Goal: Navigation & Orientation: Find specific page/section

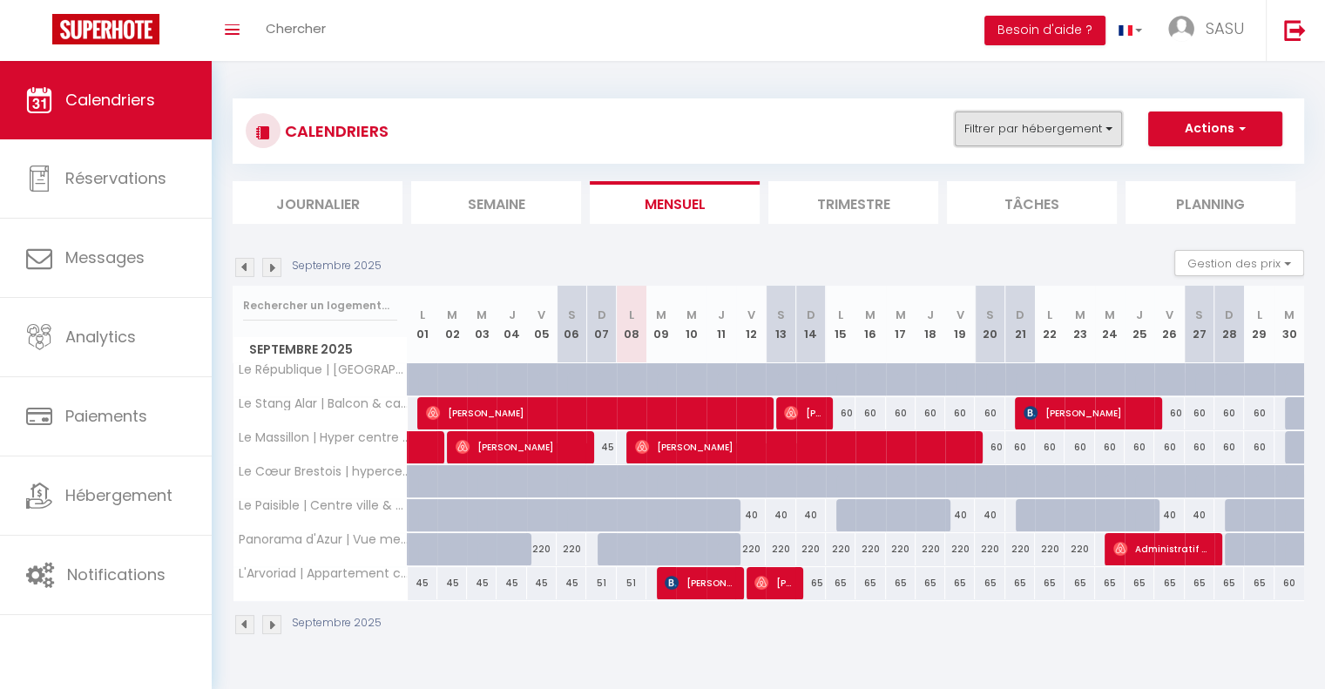
click at [1025, 135] on button "Filtrer par hébergement" at bounding box center [1038, 129] width 167 height 35
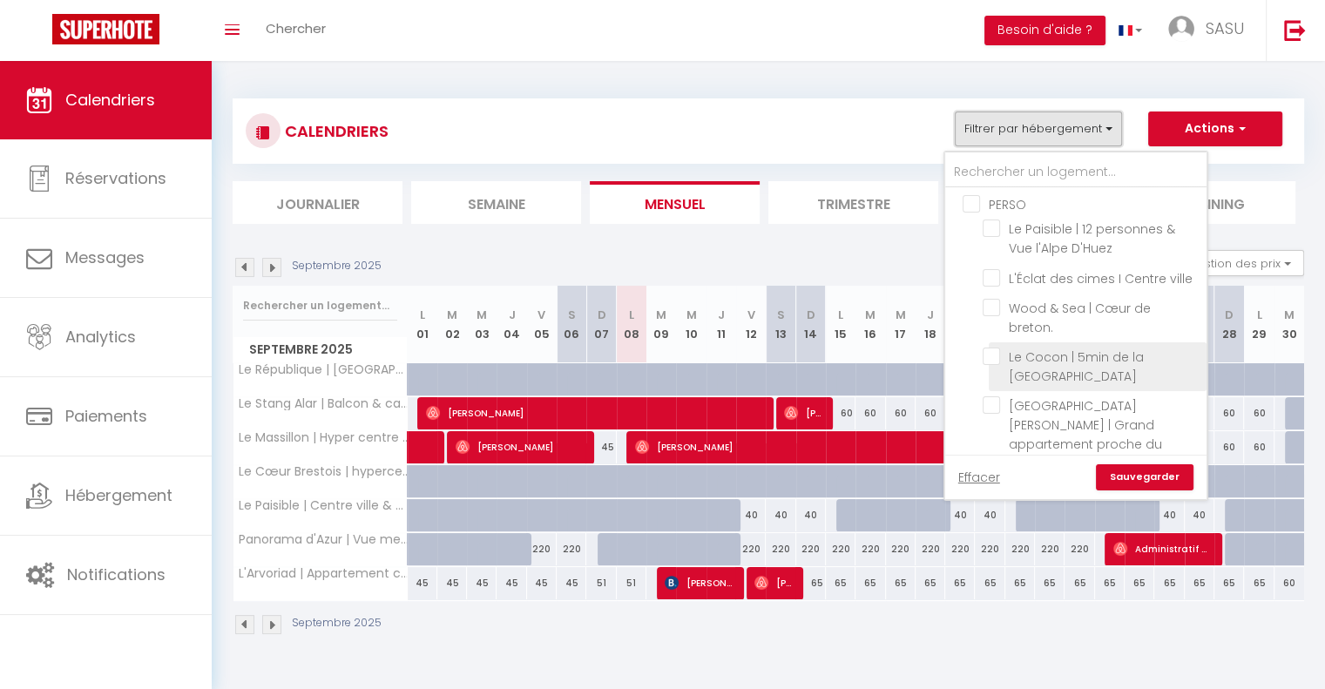
scroll to position [436, 0]
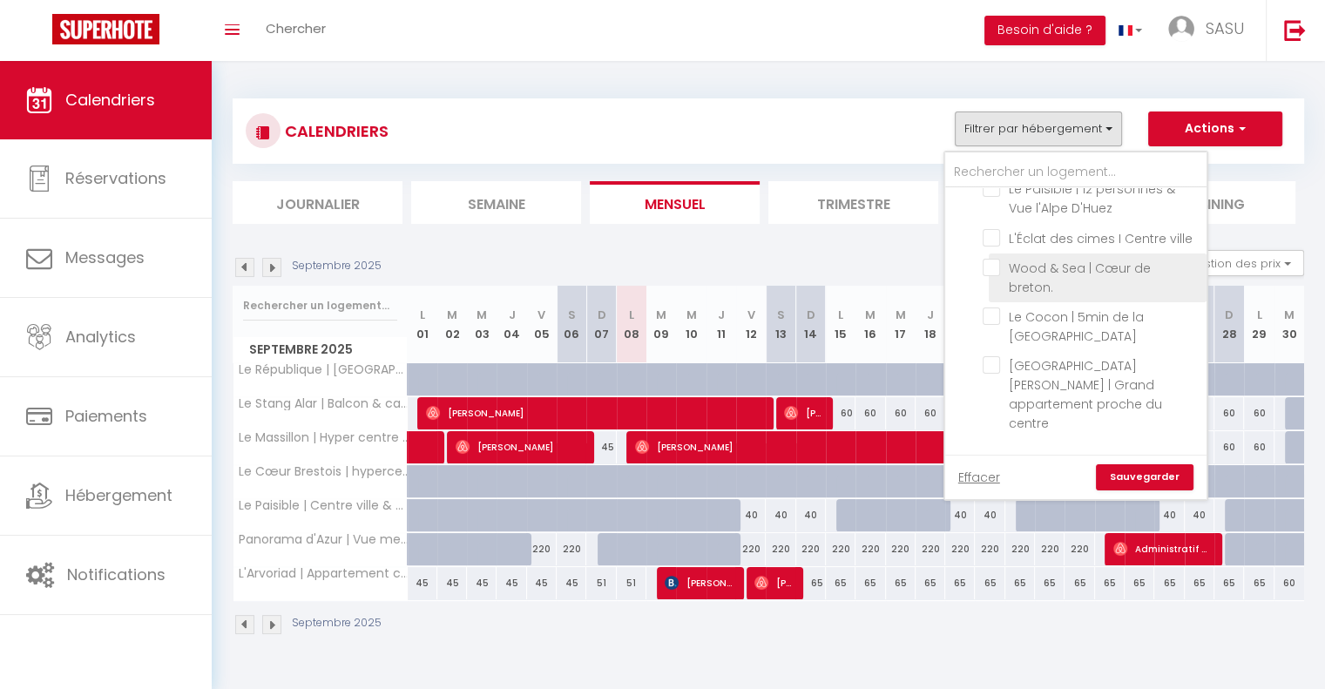
click at [992, 259] on input "Wood & Sea | Cœur de breton." at bounding box center [1092, 267] width 218 height 17
checkbox input "true"
checkbox input "false"
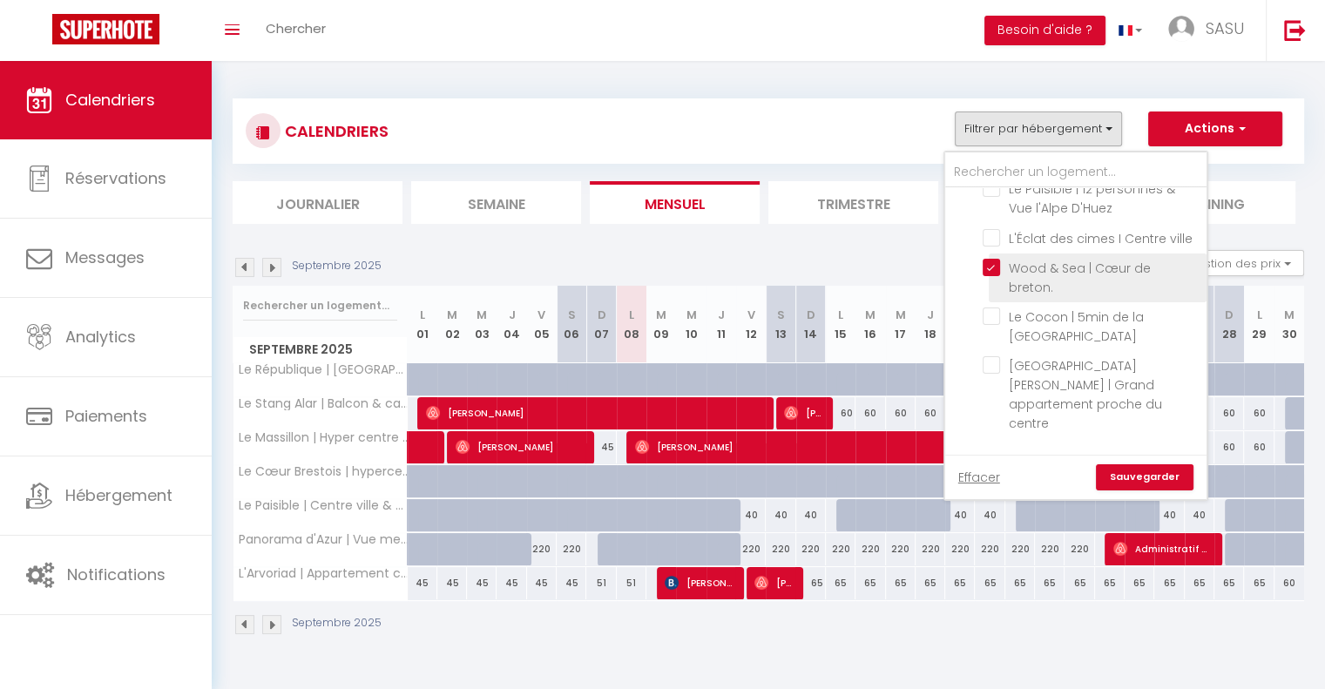
checkbox input "false"
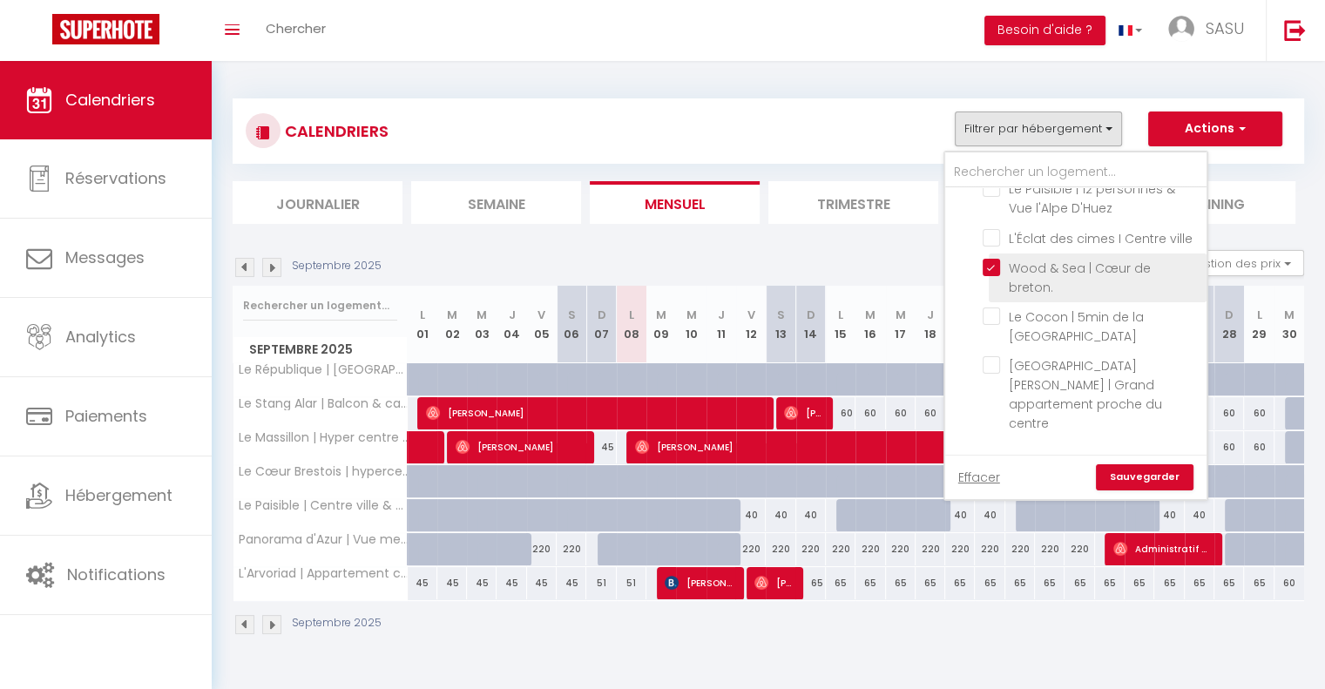
checkbox input "false"
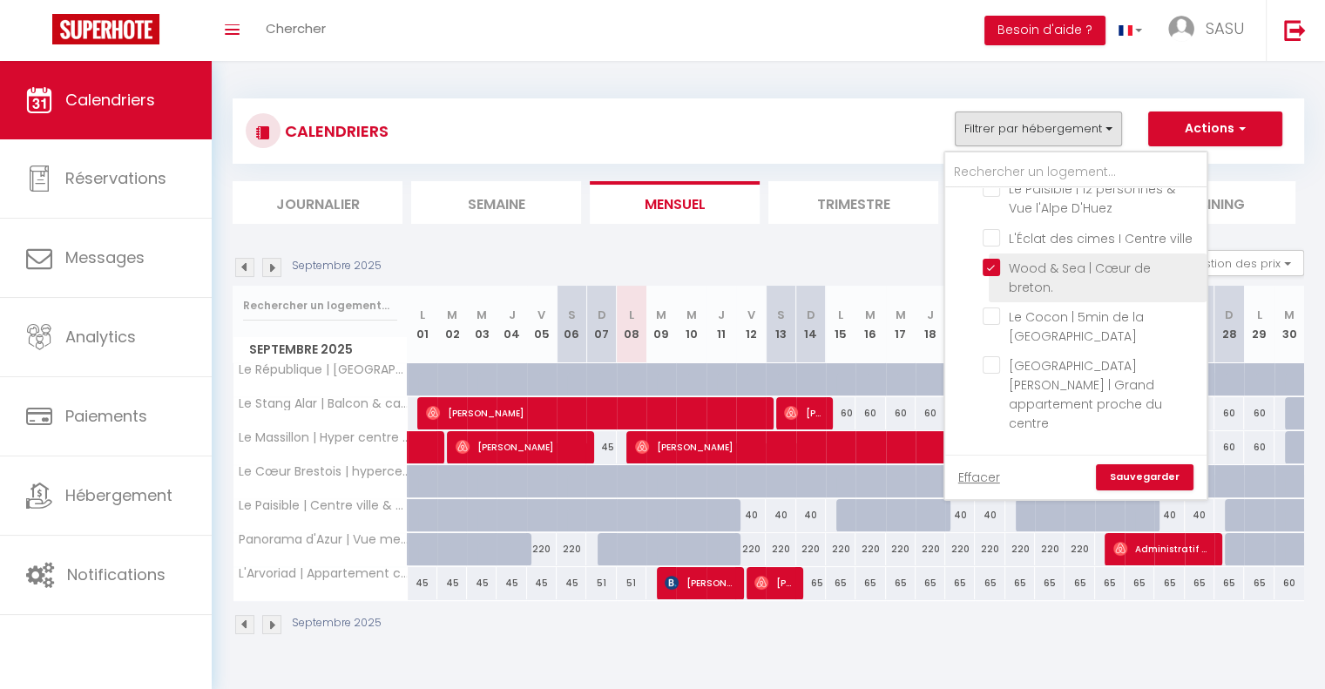
checkbox input "false"
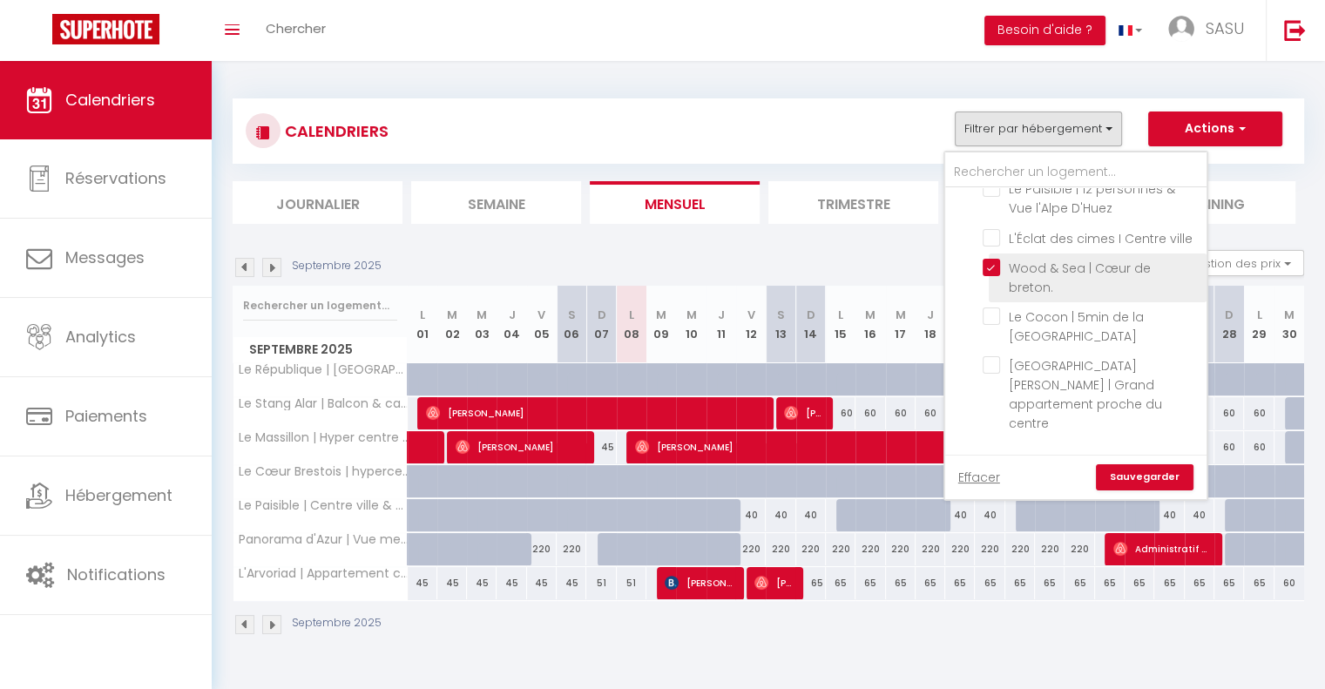
checkbox input "false"
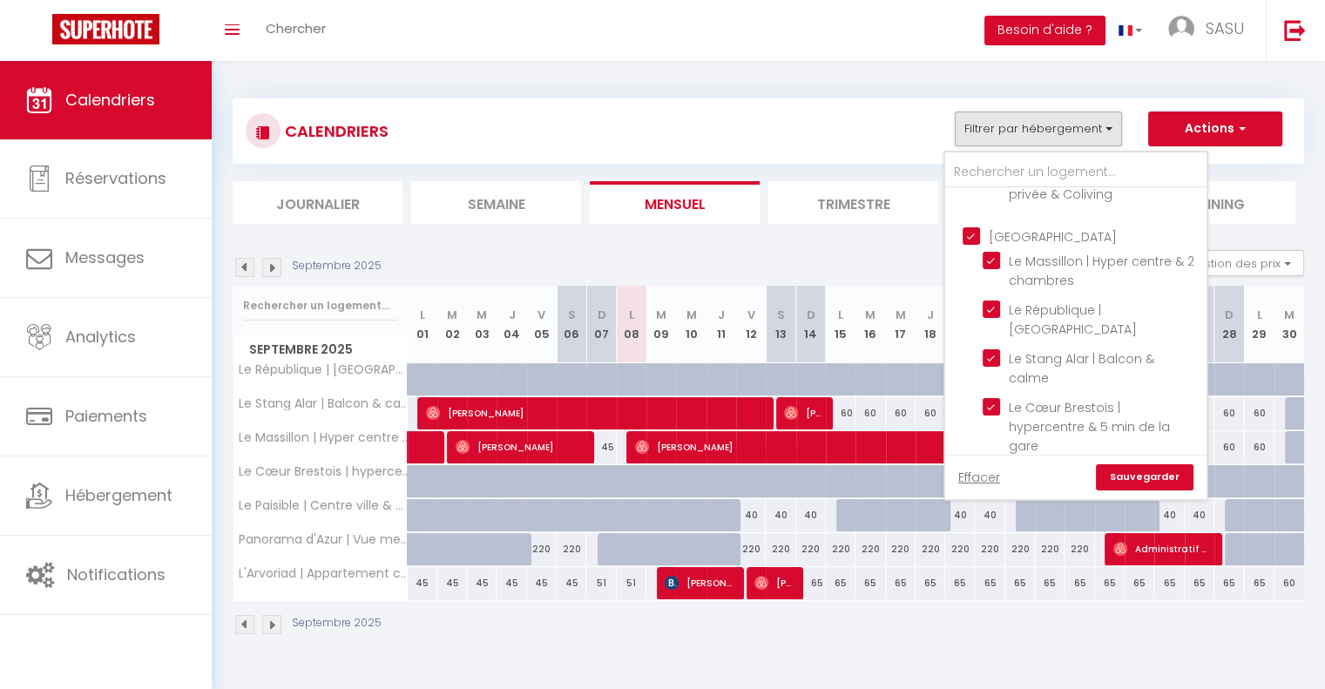
scroll to position [958, 0]
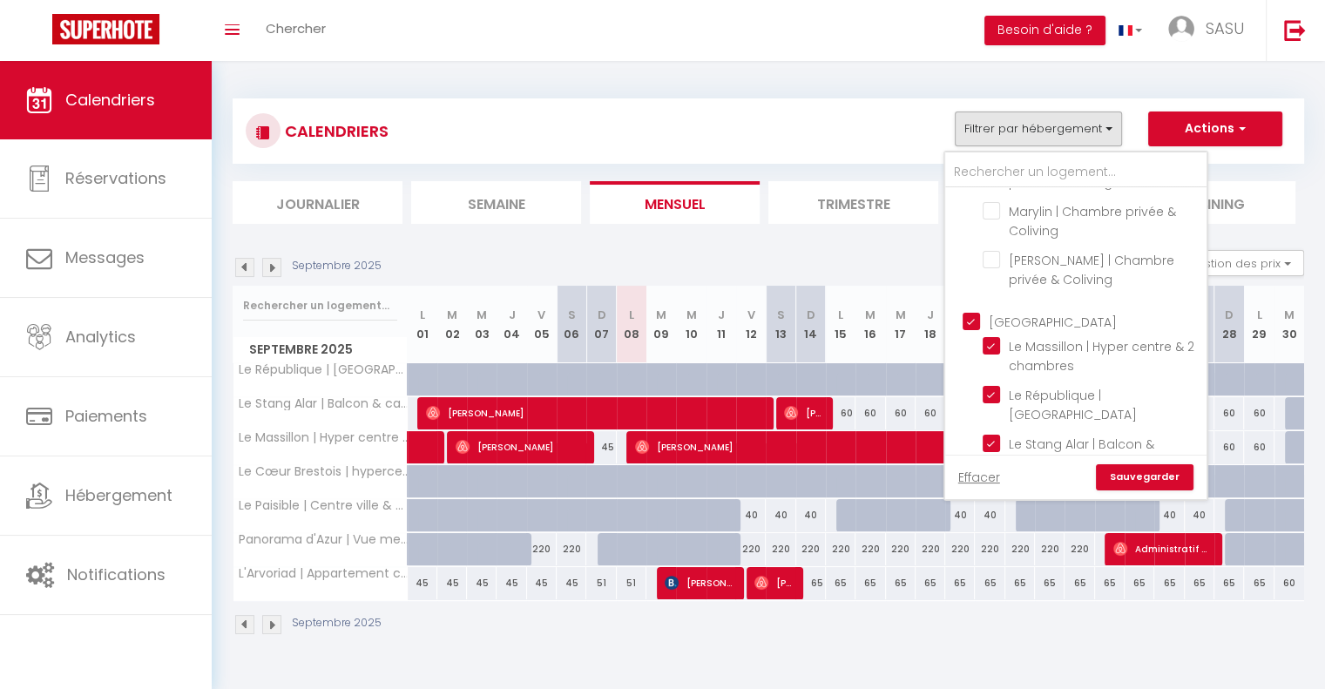
click at [975, 312] on input "[GEOGRAPHIC_DATA]" at bounding box center [1093, 320] width 261 height 17
checkbox input "false"
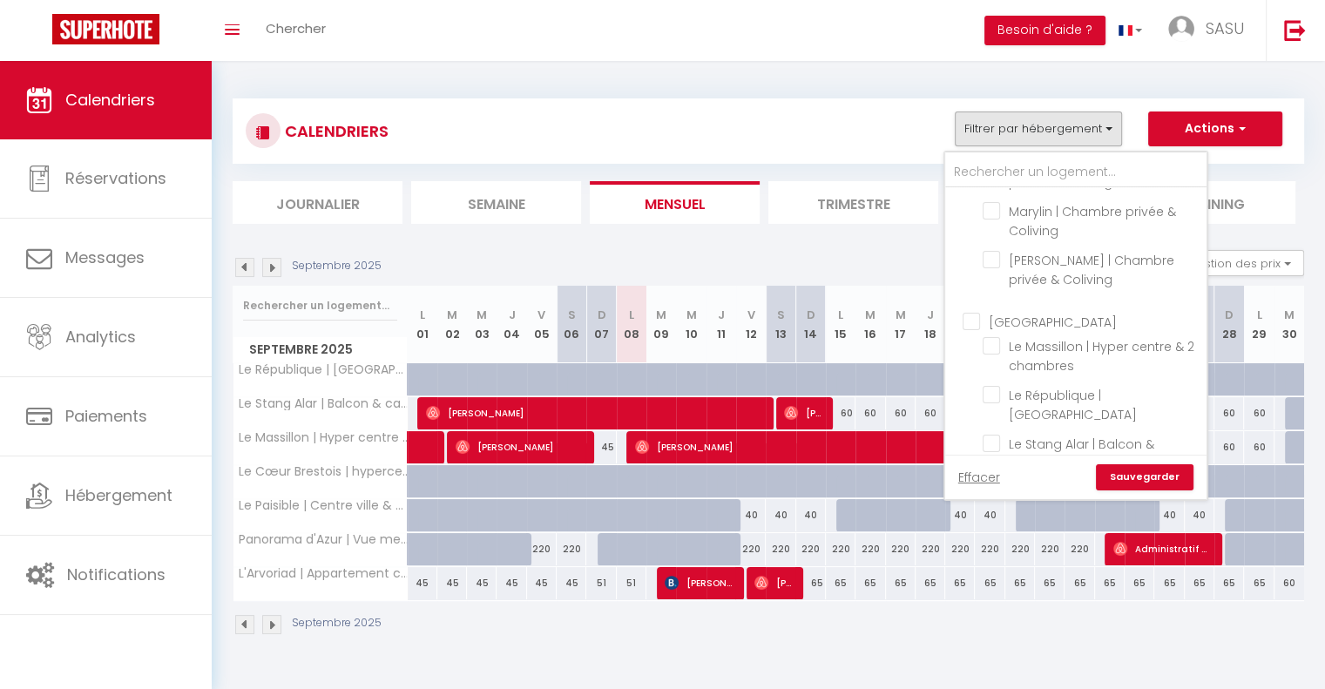
checkbox input "false"
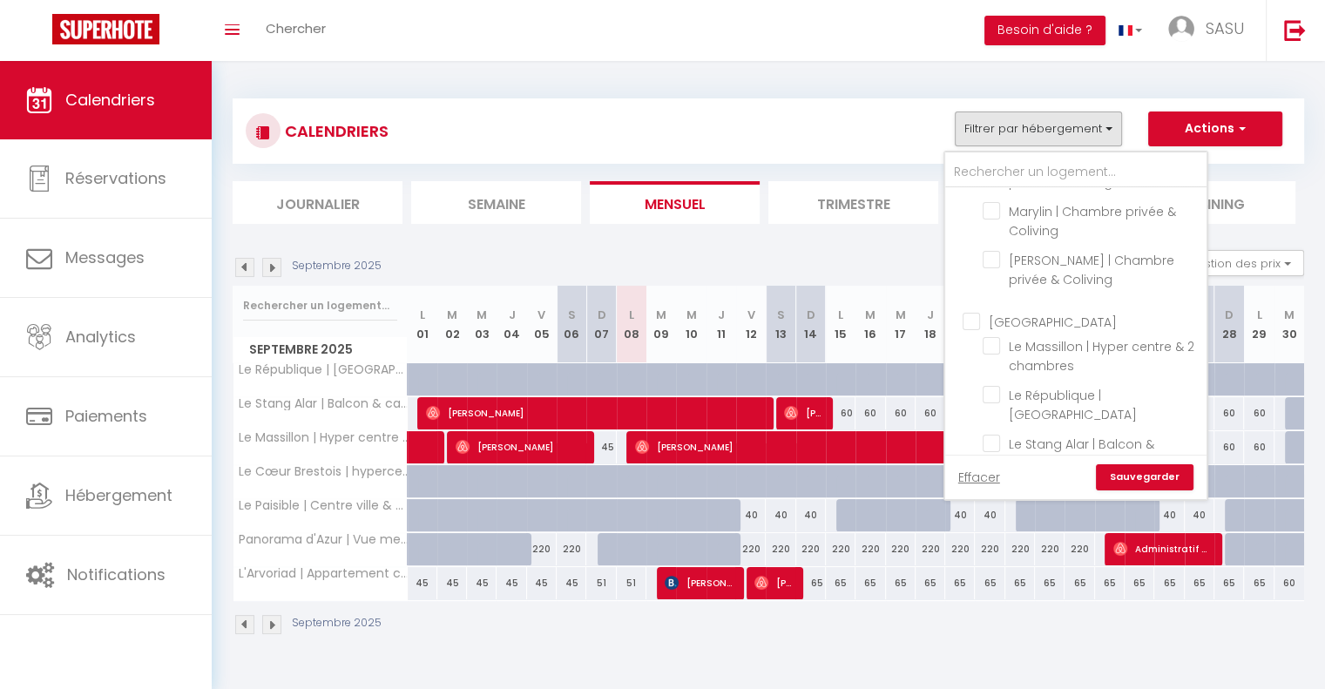
checkbox input "false"
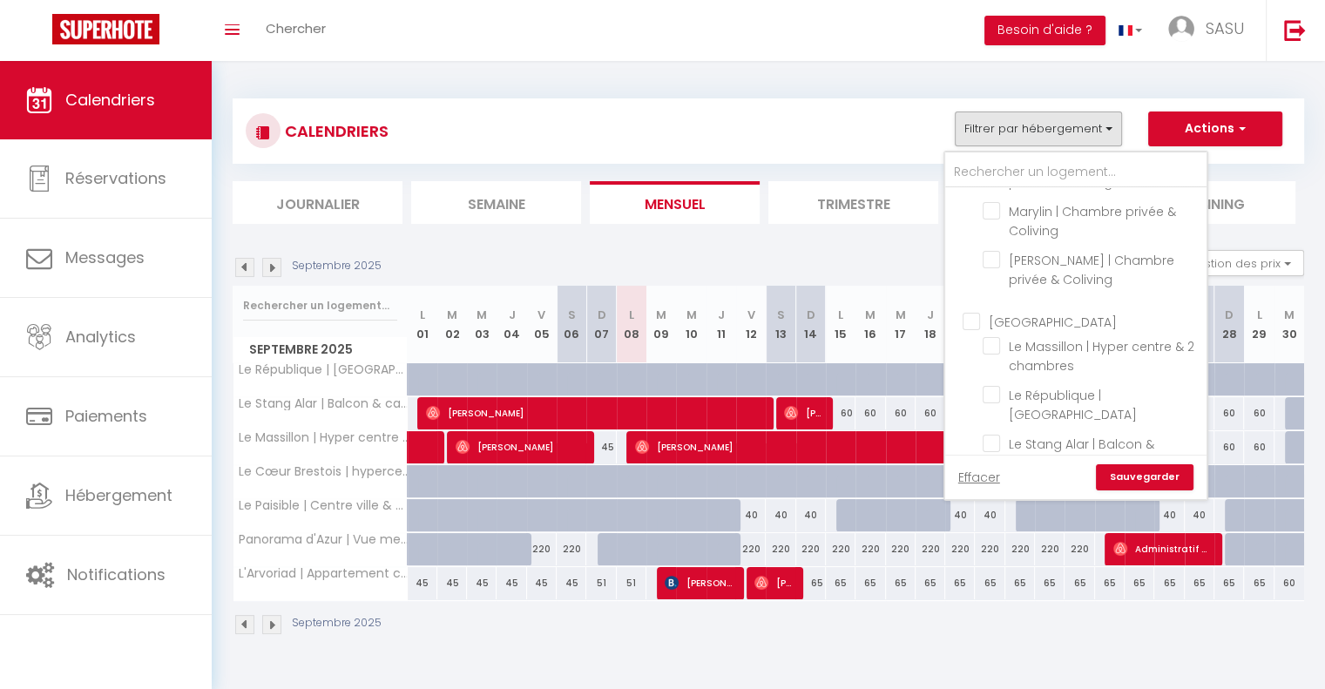
checkbox input "false"
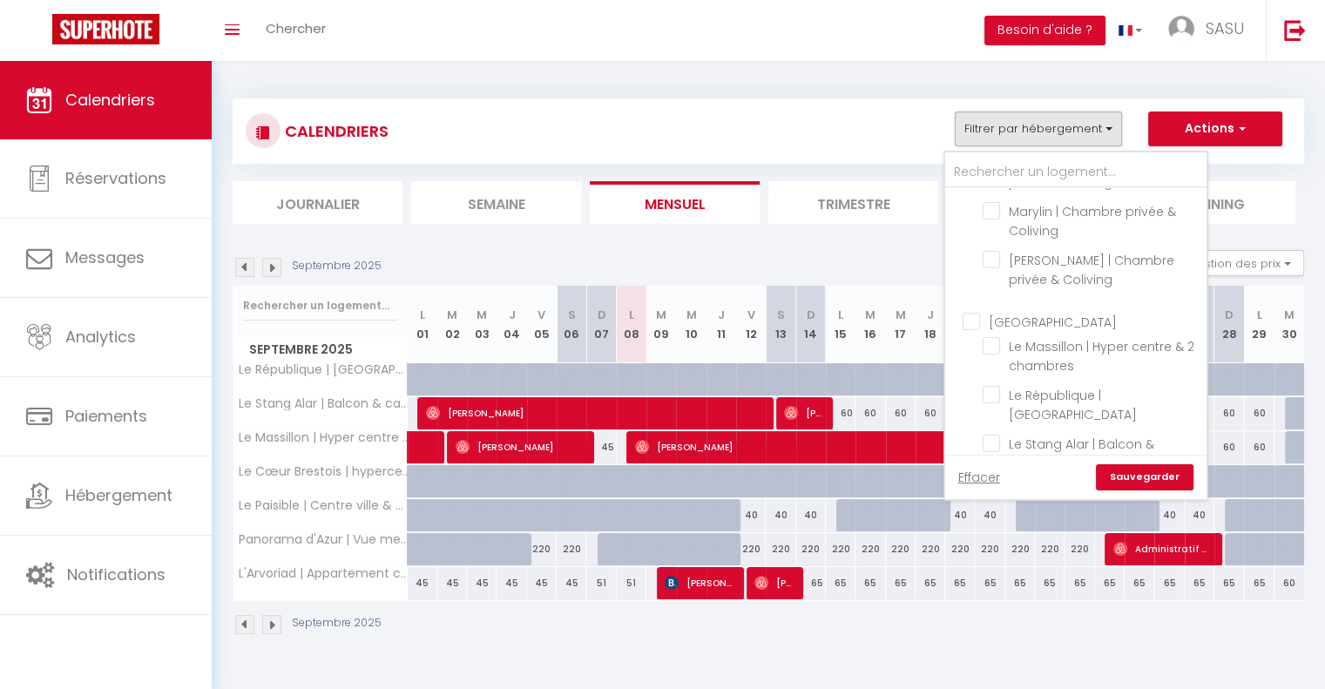
checkbox input "false"
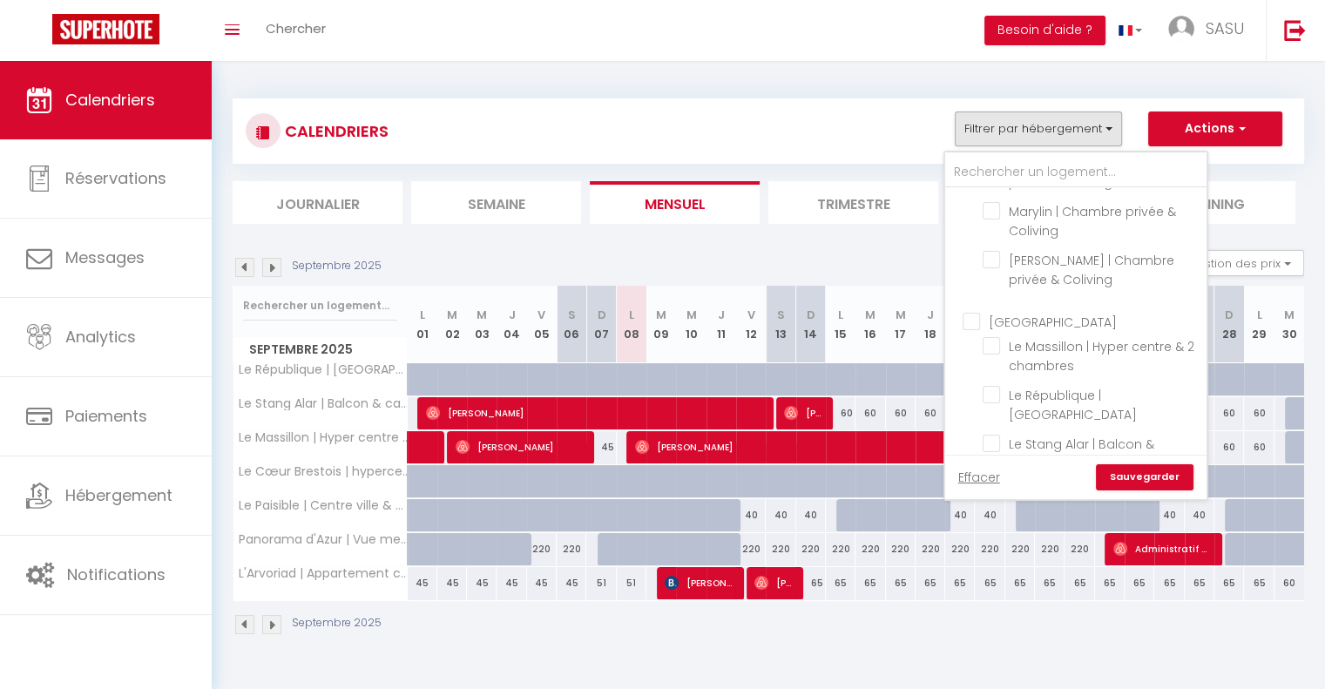
checkbox input "false"
click at [1146, 474] on link "Sauvegarder" at bounding box center [1145, 477] width 98 height 26
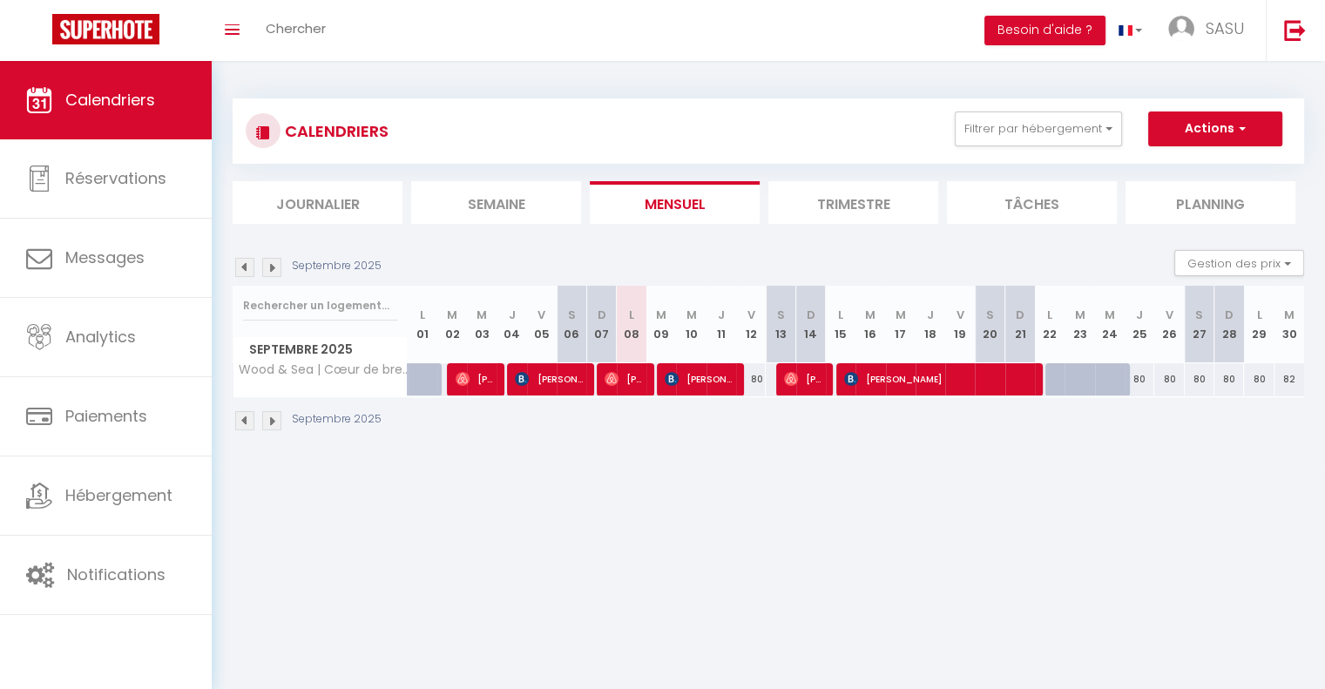
click at [266, 263] on img at bounding box center [271, 267] width 19 height 19
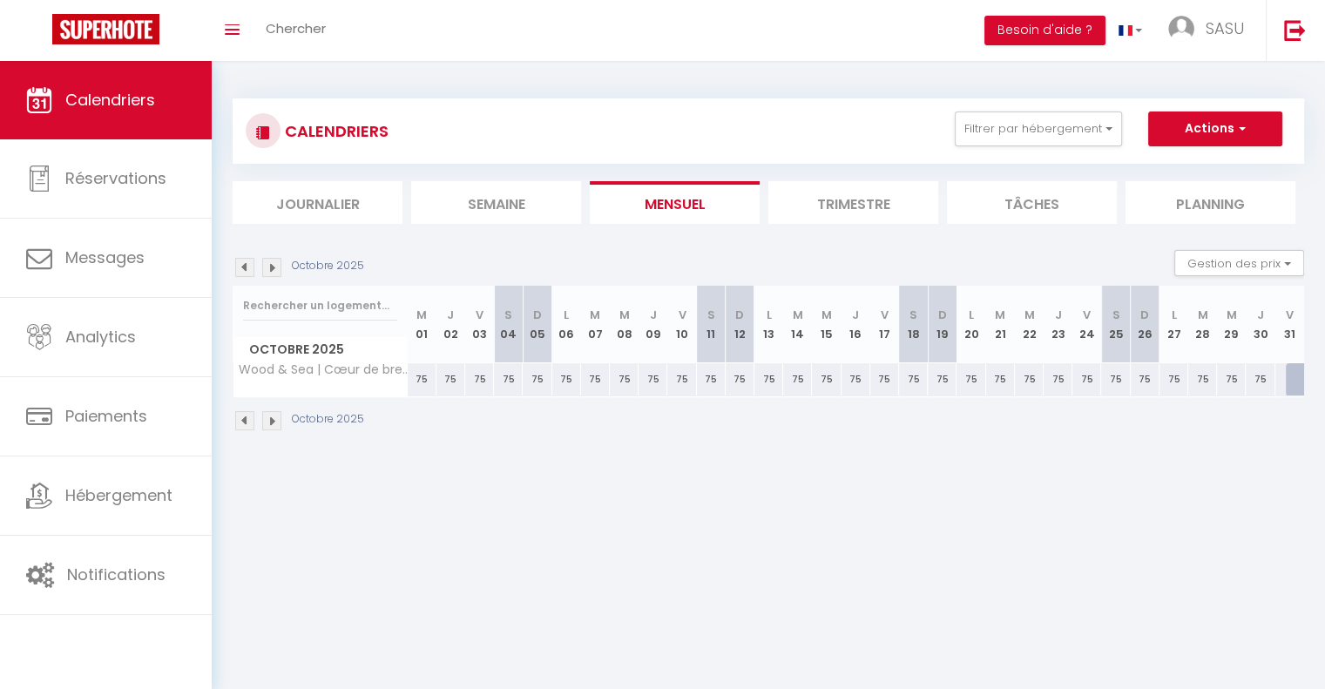
click at [248, 270] on img at bounding box center [244, 267] width 19 height 19
